Goal: Task Accomplishment & Management: Complete application form

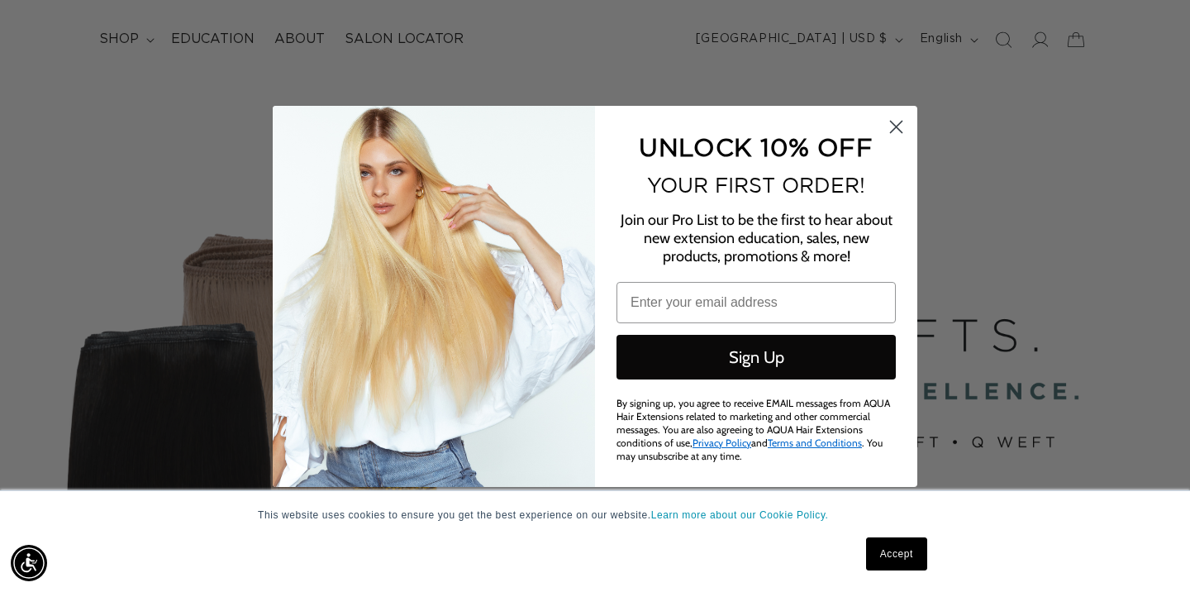
scroll to position [0, 2145]
click at [895, 130] on circle "Close dialog" at bounding box center [895, 125] width 27 height 27
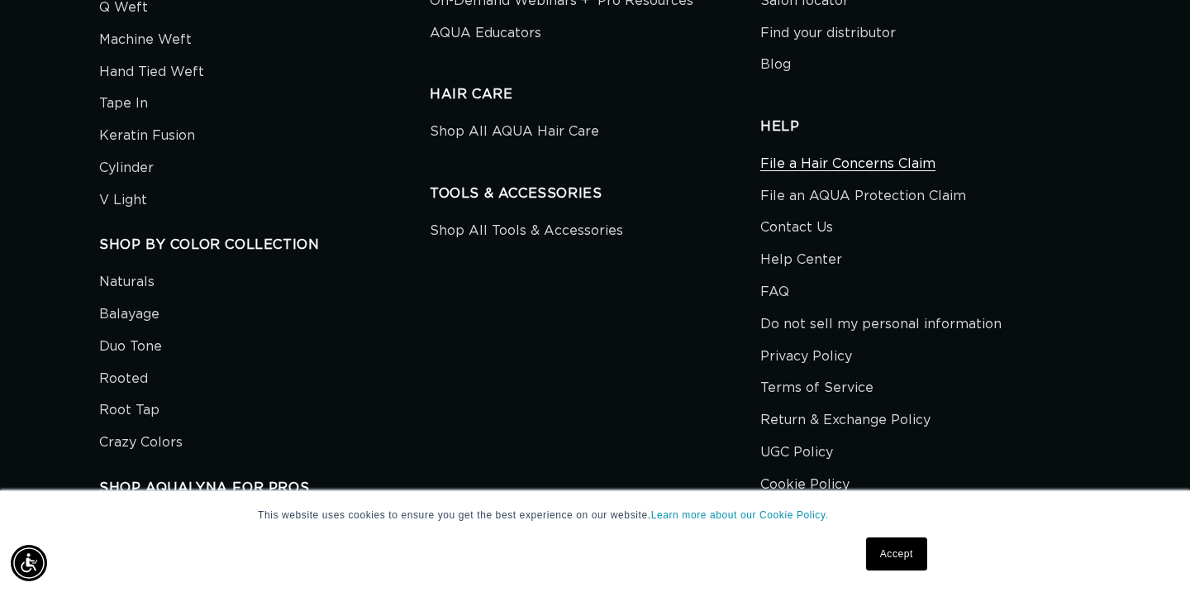
click at [784, 160] on link "File a Hair Concerns Claim" at bounding box center [847, 166] width 175 height 28
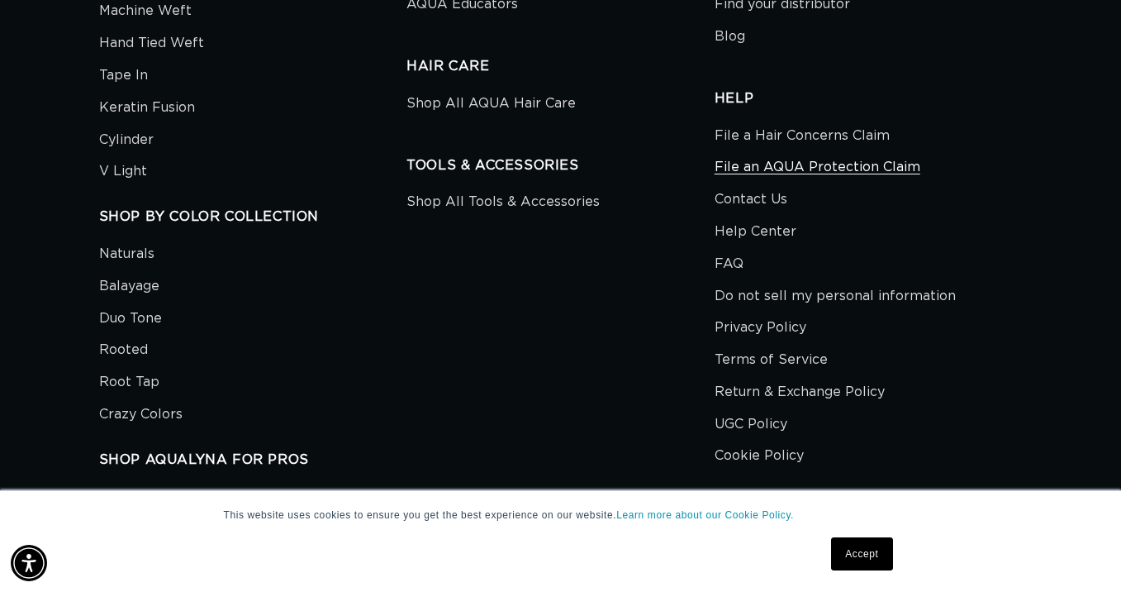
click at [815, 151] on link "File an AQUA Protection Claim" at bounding box center [818, 167] width 206 height 32
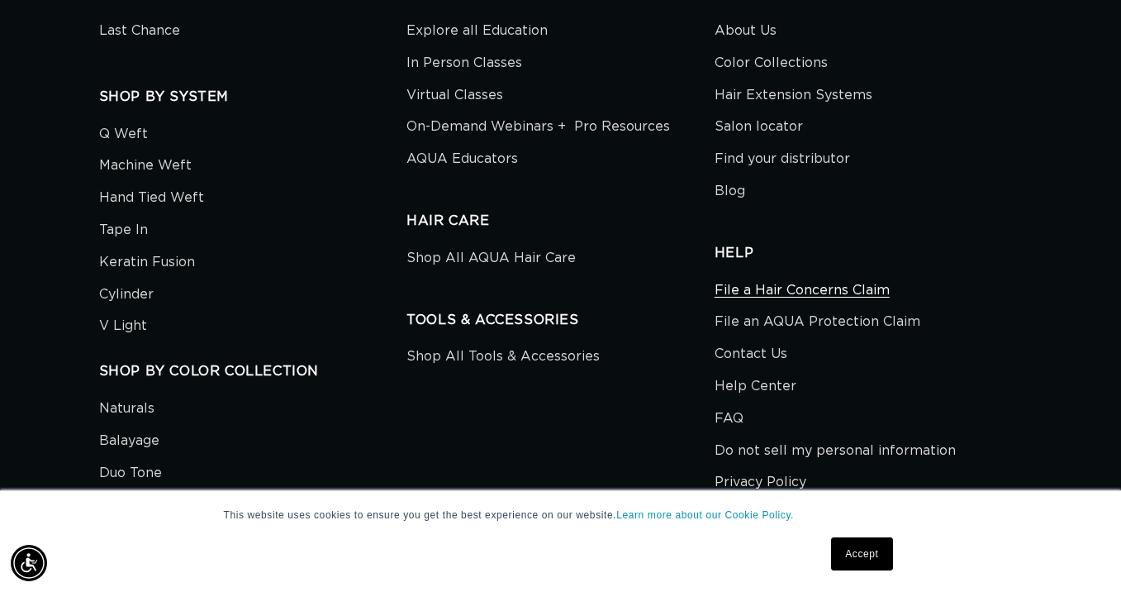
scroll to position [0, 2008]
click at [770, 278] on link "File a Hair Concerns Claim" at bounding box center [802, 292] width 175 height 28
